Goal: Task Accomplishment & Management: Manage account settings

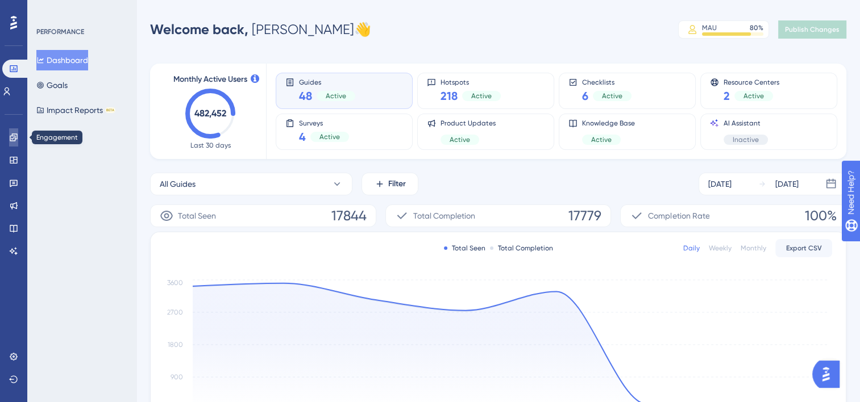
click at [15, 138] on icon at bounding box center [13, 137] width 7 height 7
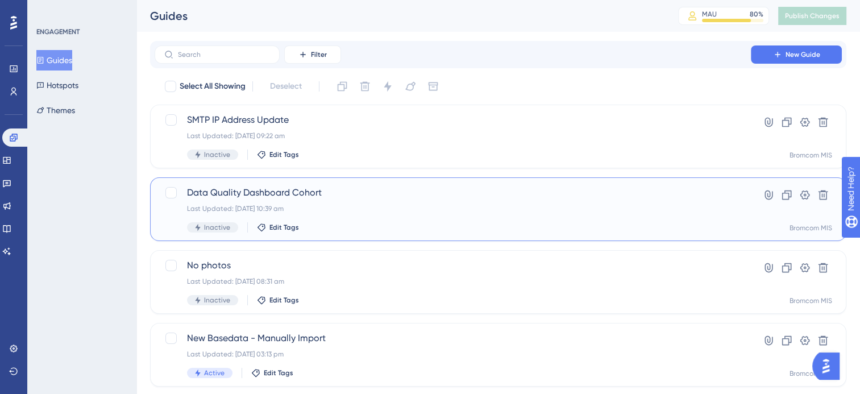
click at [289, 193] on span "Data Quality Dashboard Cohort" at bounding box center [452, 193] width 531 height 14
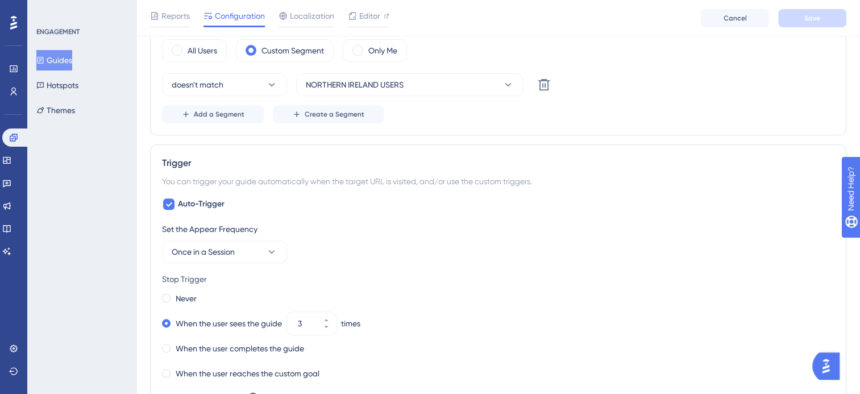
scroll to position [739, 0]
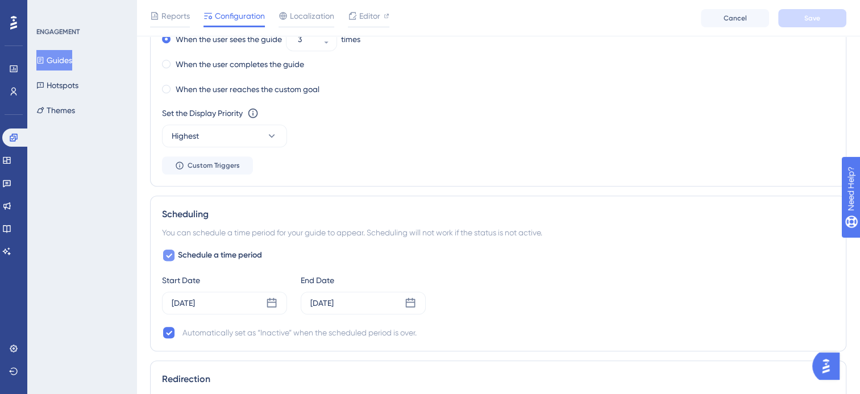
click at [170, 254] on icon at bounding box center [169, 256] width 6 height 5
checkbox input "false"
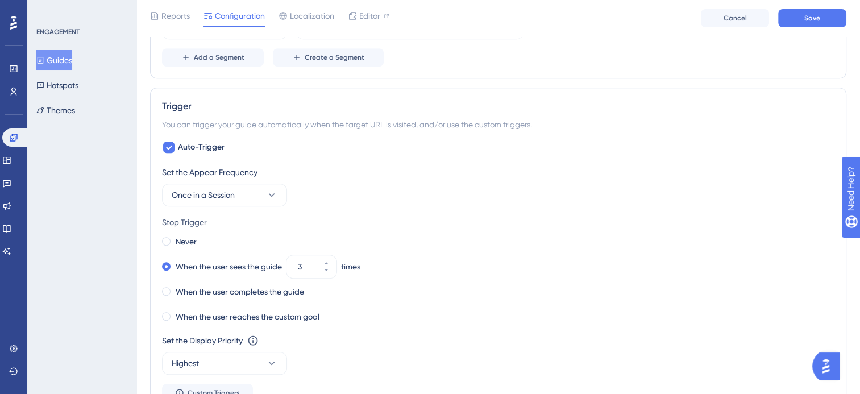
scroll to position [284, 0]
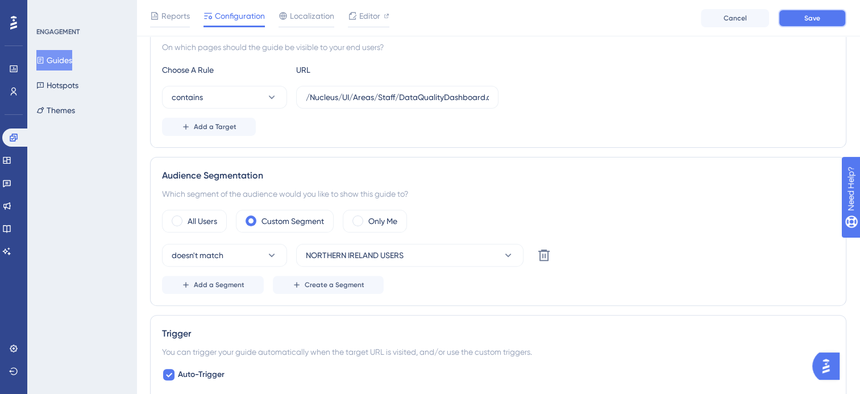
click at [819, 26] on button "Save" at bounding box center [812, 18] width 68 height 18
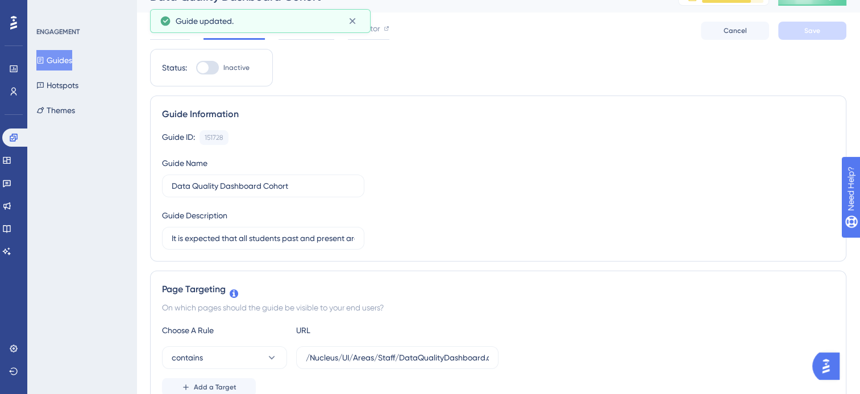
scroll to position [0, 0]
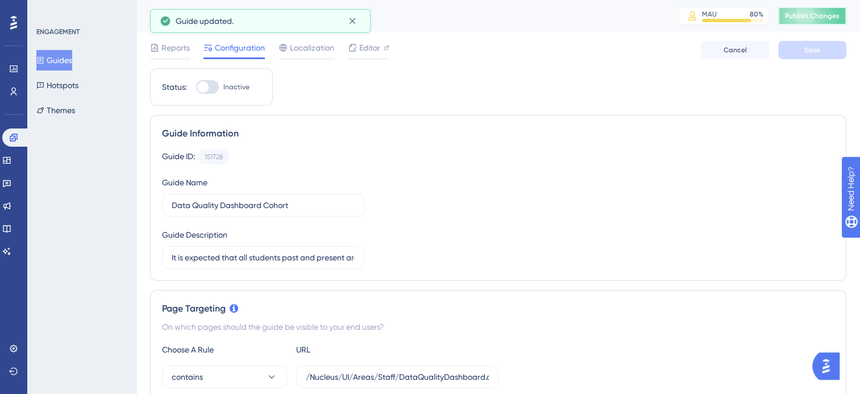
click at [807, 16] on span "Publish Changes" at bounding box center [812, 15] width 55 height 9
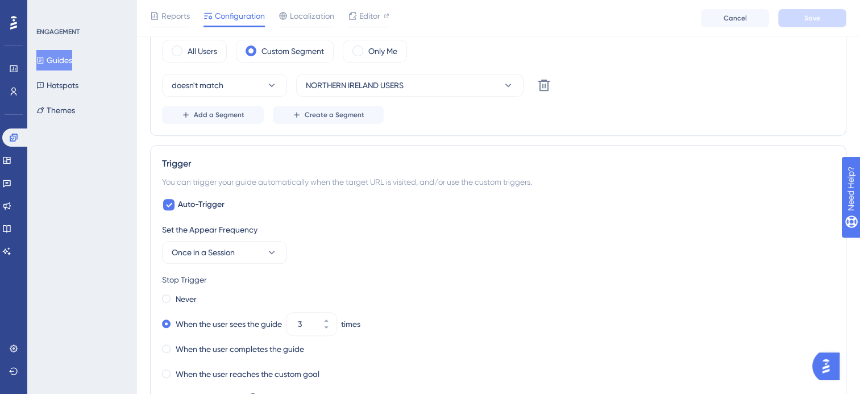
scroll to position [455, 0]
click at [165, 202] on icon at bounding box center [168, 204] width 7 height 9
checkbox input "false"
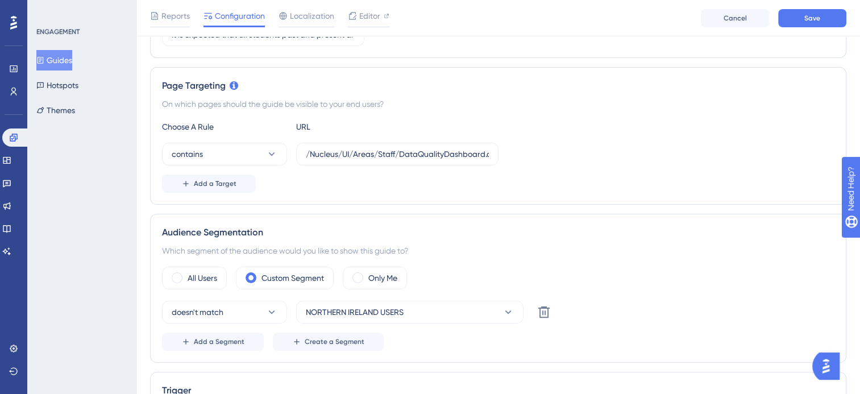
scroll to position [0, 0]
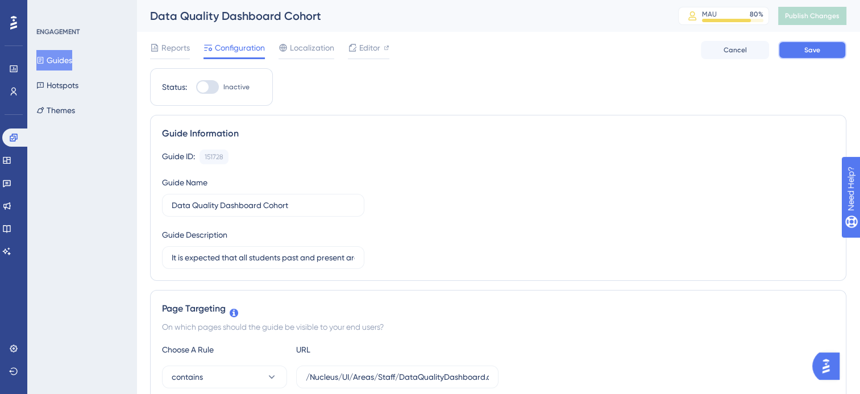
click at [816, 50] on span "Save" at bounding box center [812, 49] width 16 height 9
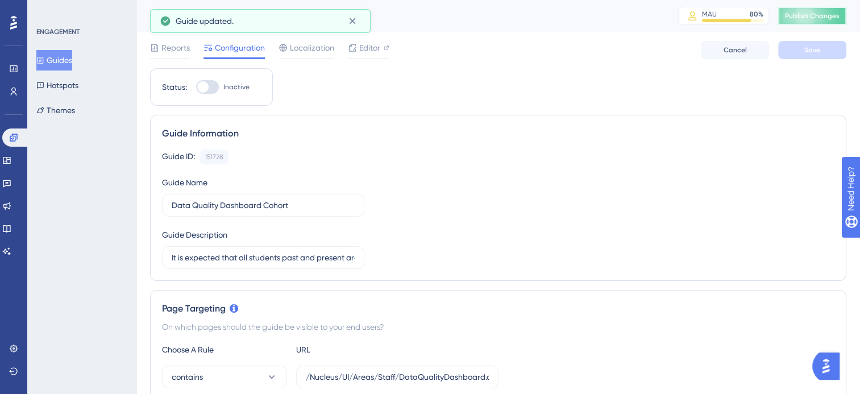
click at [818, 20] on button "Publish Changes" at bounding box center [812, 16] width 68 height 18
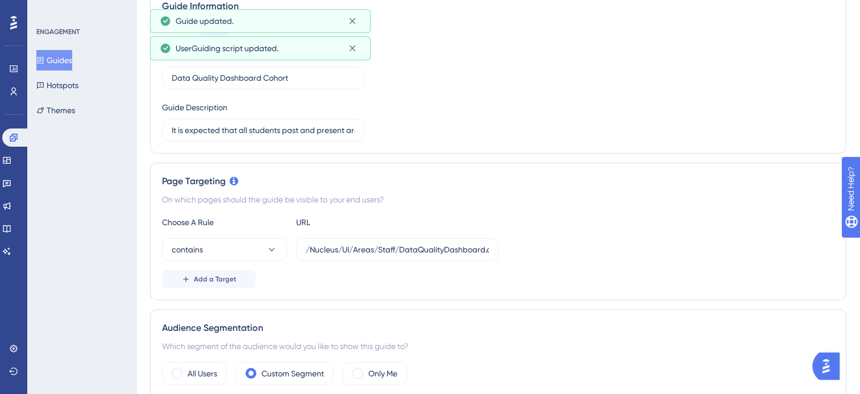
scroll to position [284, 0]
